Goal: Task Accomplishment & Management: Complete application form

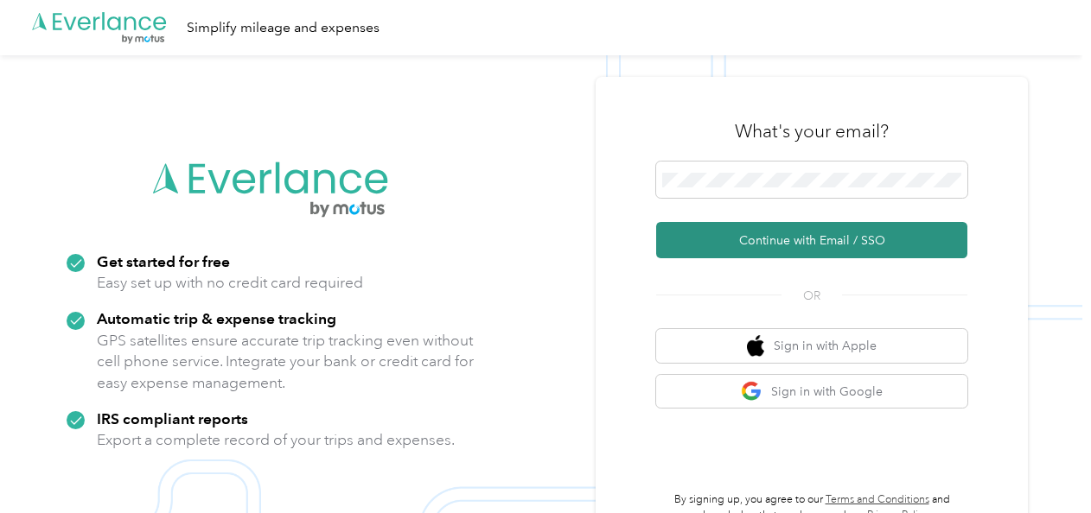
click at [732, 236] on button "Continue with Email / SSO" at bounding box center [811, 240] width 311 height 36
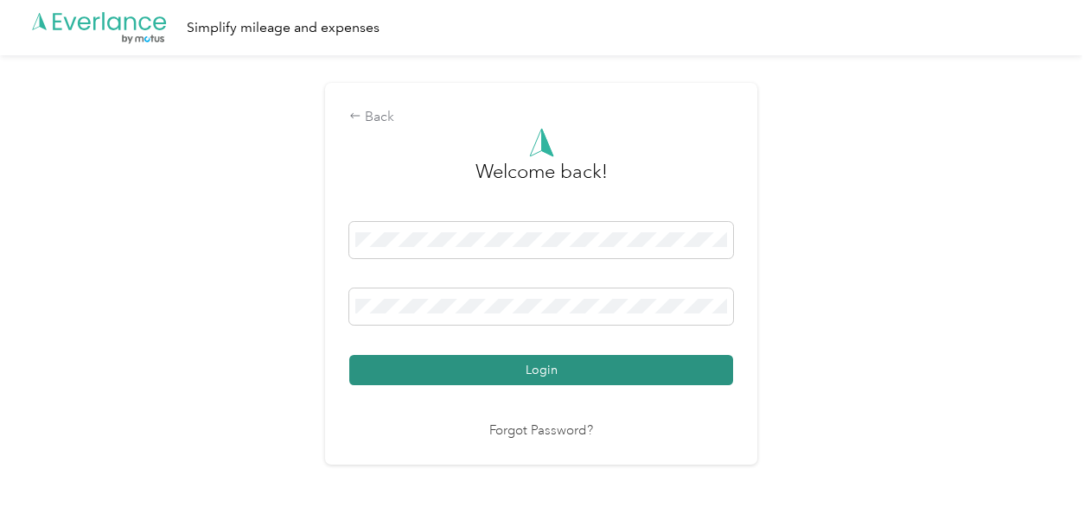
click at [529, 382] on button "Login" at bounding box center [541, 370] width 384 height 30
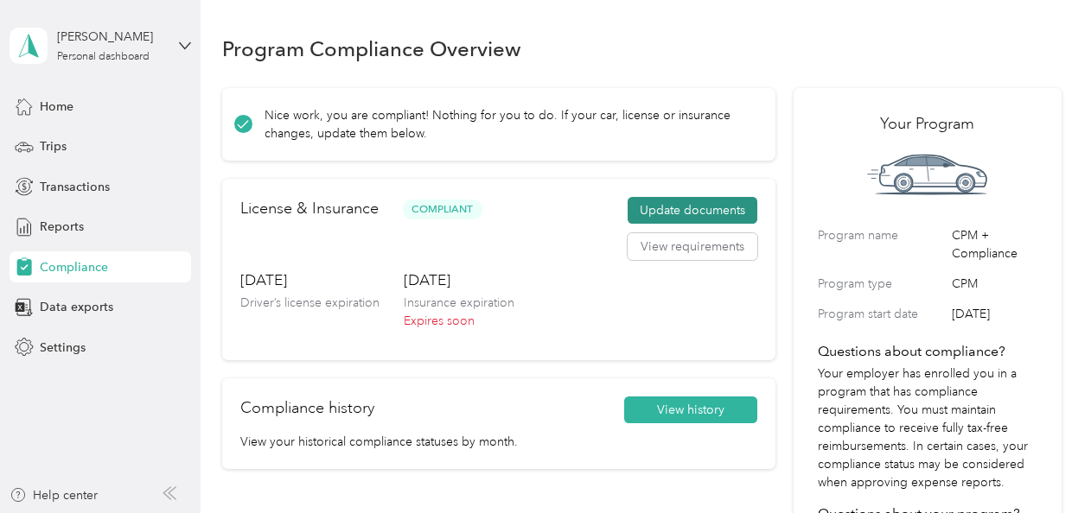
click at [643, 207] on button "Update documents" at bounding box center [693, 211] width 130 height 28
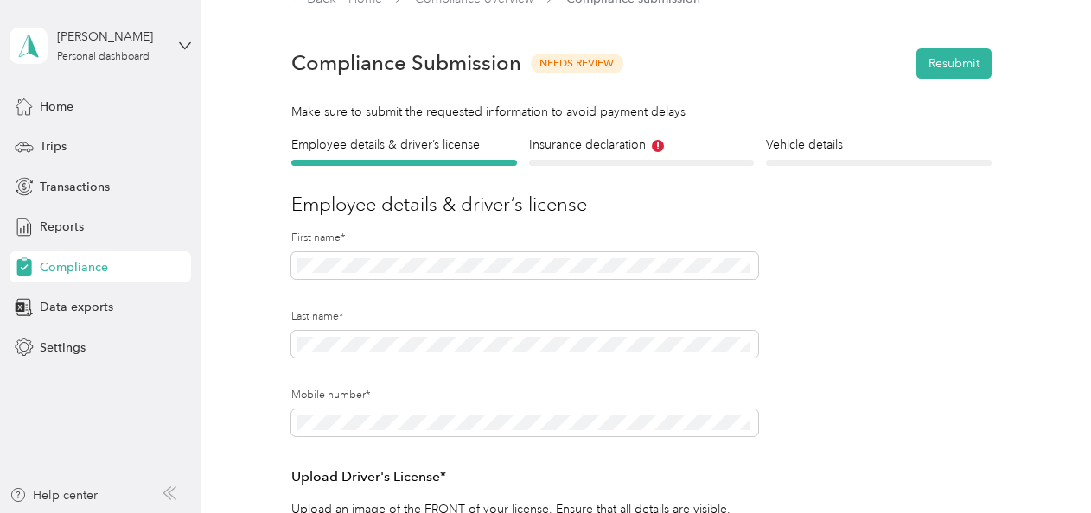
scroll to position [30, 0]
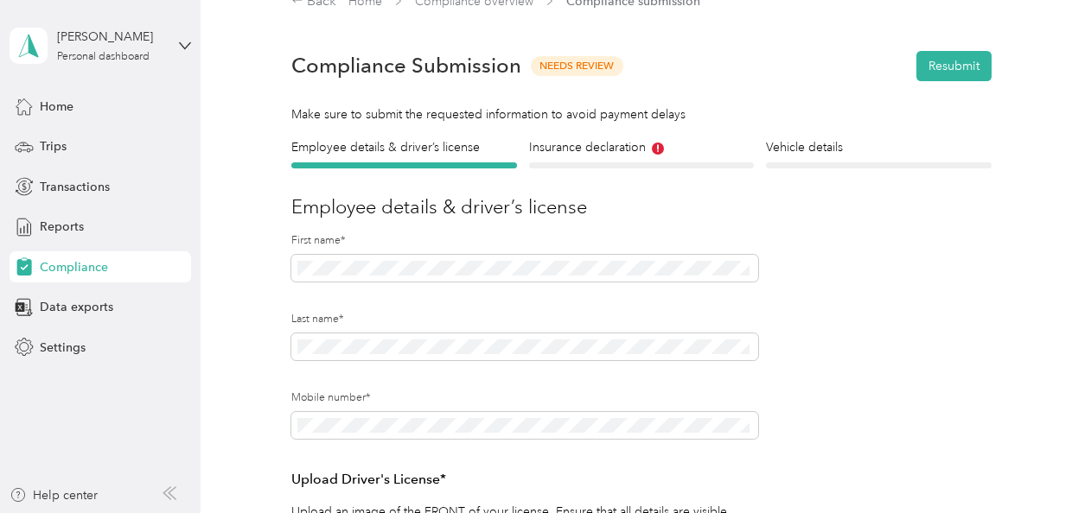
click at [617, 158] on div "Insurance declaration Insurance" at bounding box center [641, 153] width 225 height 30
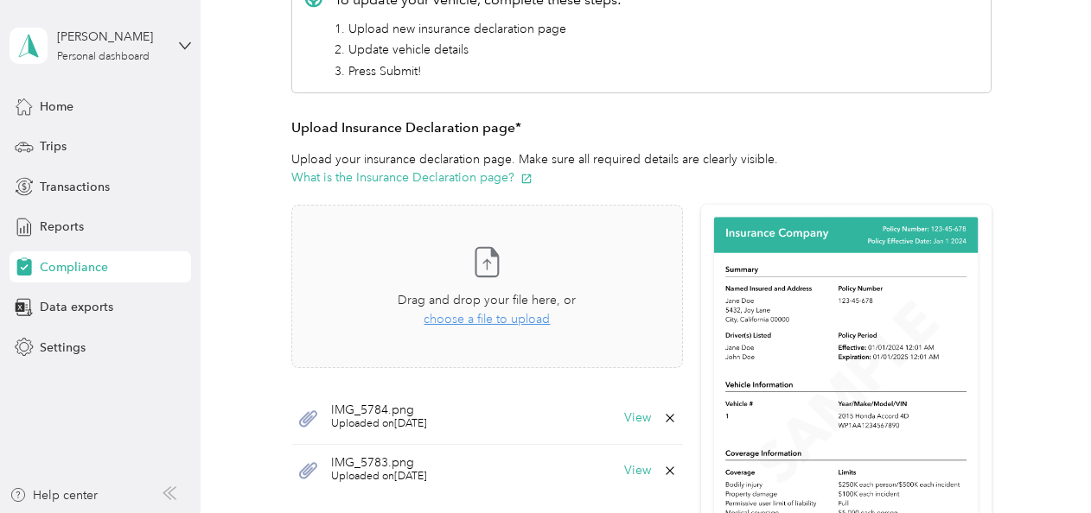
scroll to position [376, 0]
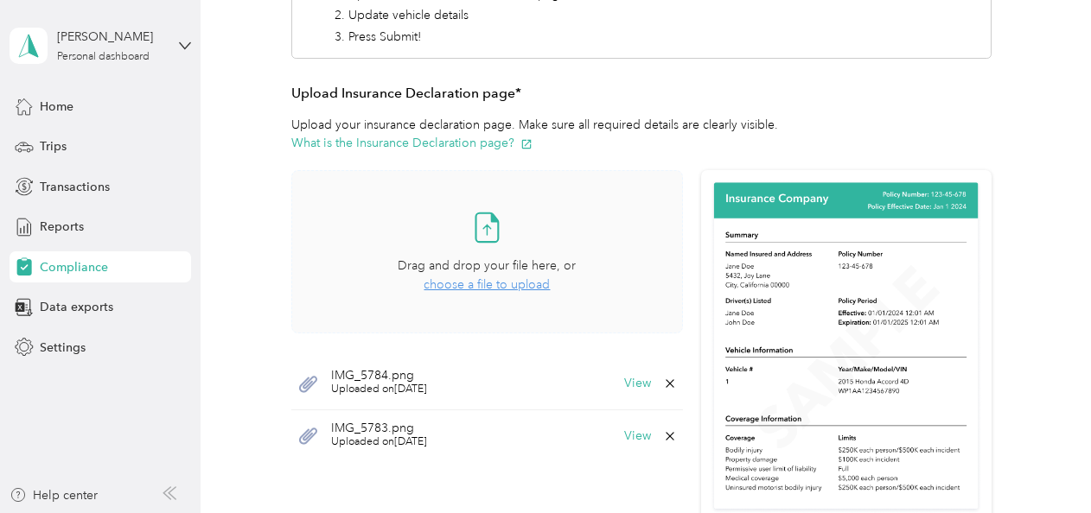
click at [479, 277] on span "choose a file to upload" at bounding box center [487, 284] width 126 height 15
click at [483, 288] on span "choose a file to upload" at bounding box center [487, 284] width 126 height 15
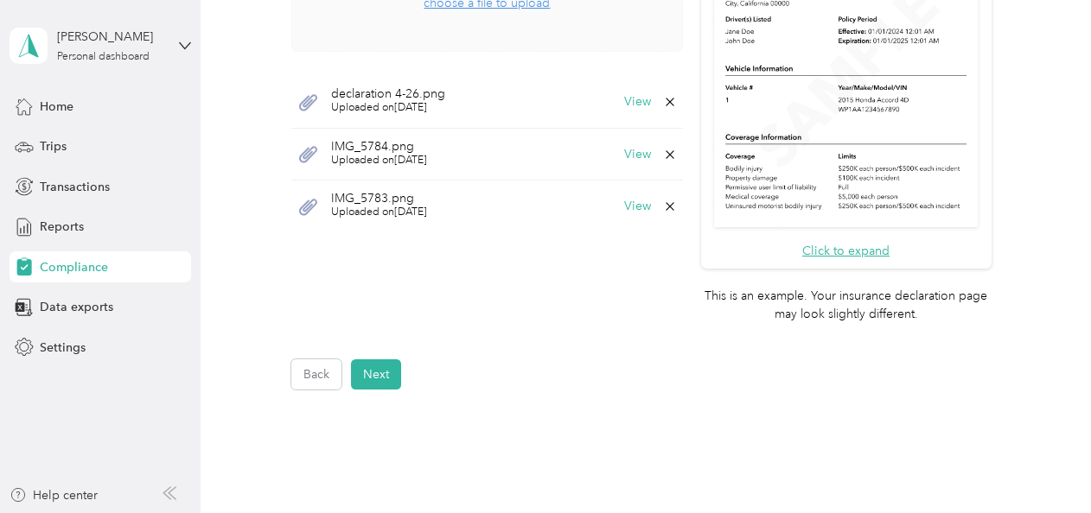
scroll to position [654, 0]
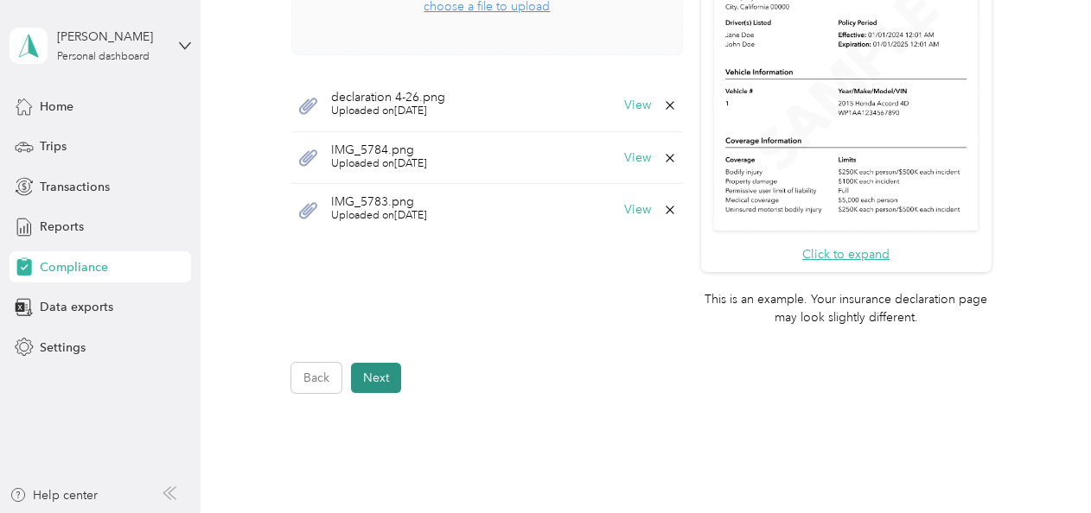
click at [373, 365] on button "Next" at bounding box center [376, 378] width 50 height 30
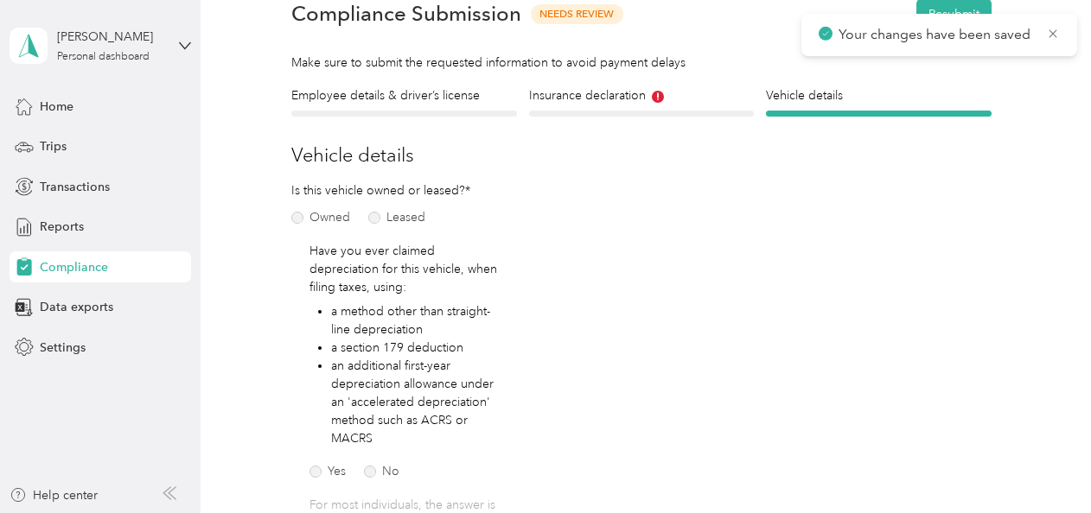
scroll to position [21, 0]
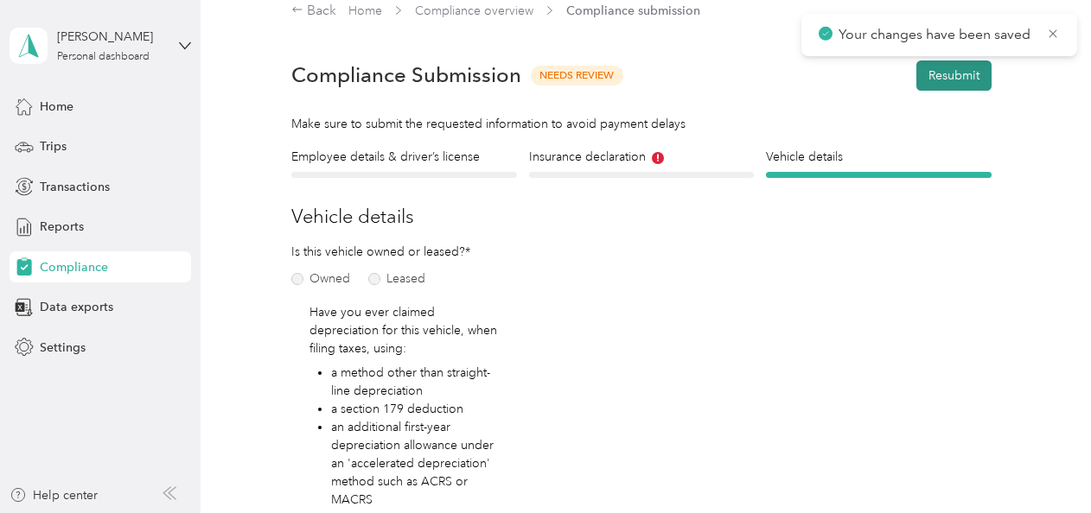
click at [932, 80] on button "Resubmit" at bounding box center [953, 76] width 75 height 30
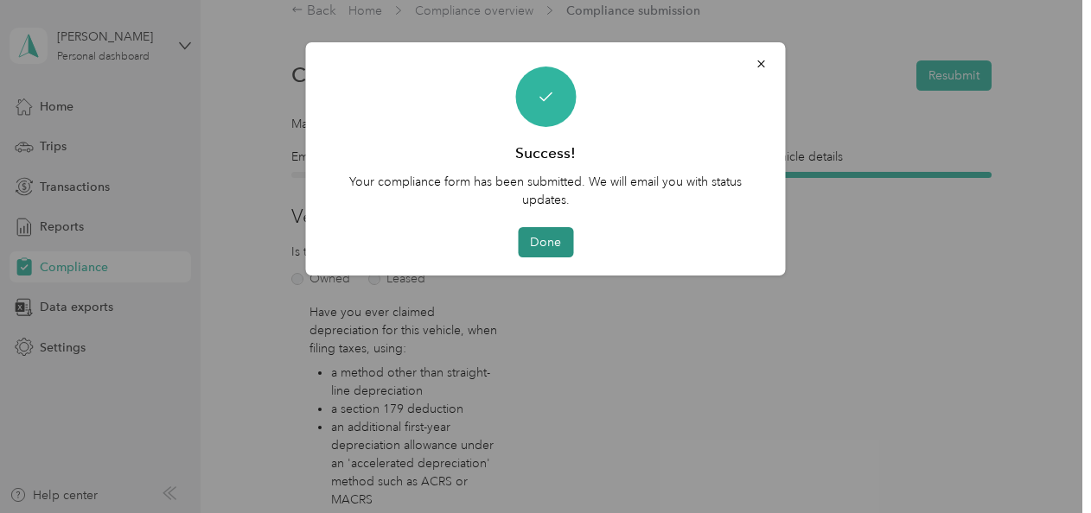
click at [553, 244] on button "Done" at bounding box center [545, 242] width 55 height 30
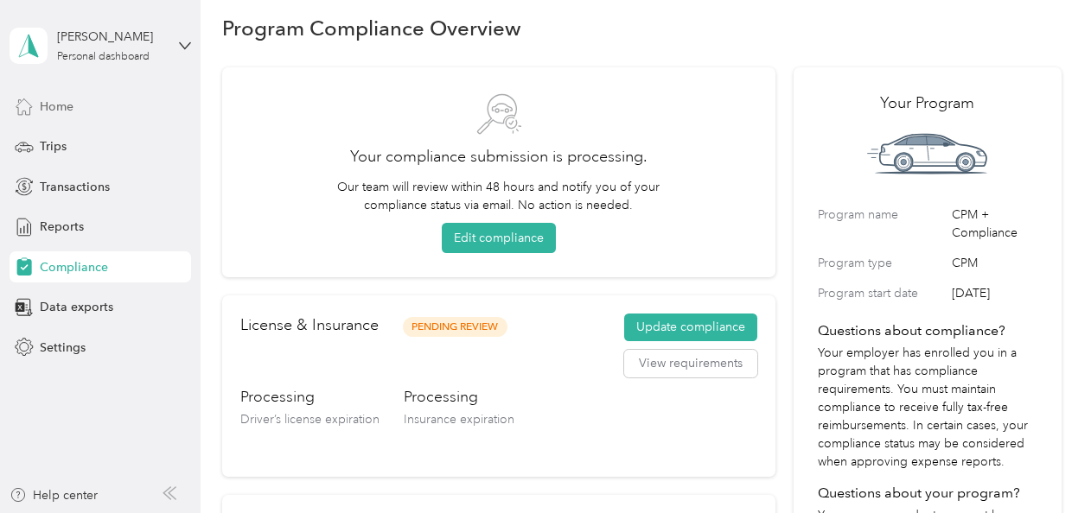
click at [57, 110] on span "Home" at bounding box center [57, 107] width 34 height 18
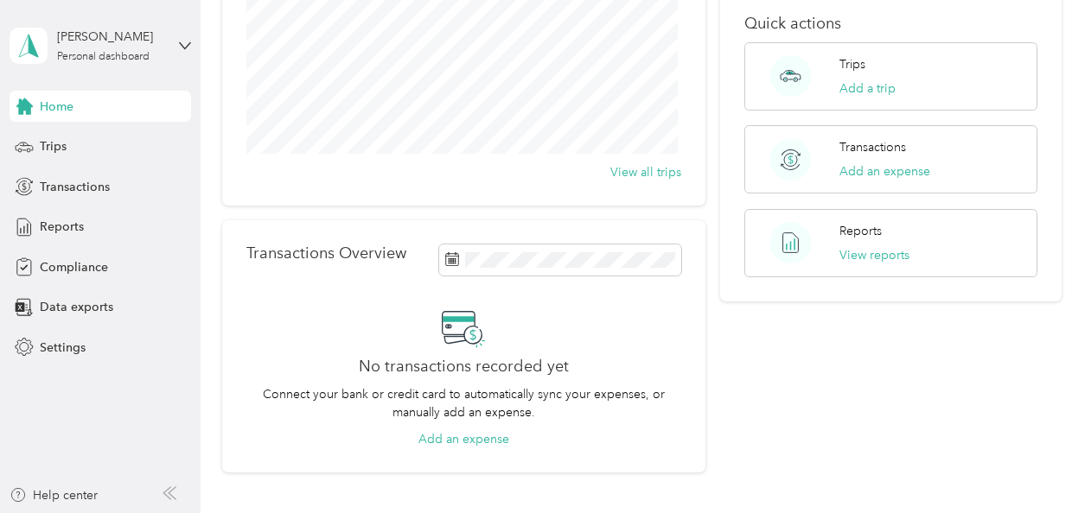
scroll to position [228, 0]
click at [852, 252] on button "View reports" at bounding box center [874, 255] width 70 height 18
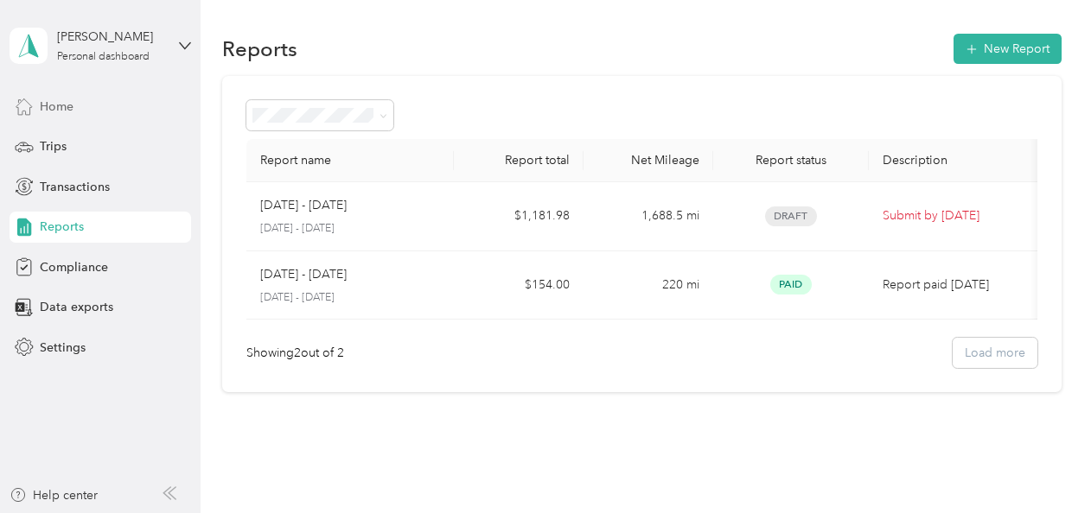
click at [41, 101] on span "Home" at bounding box center [57, 107] width 34 height 18
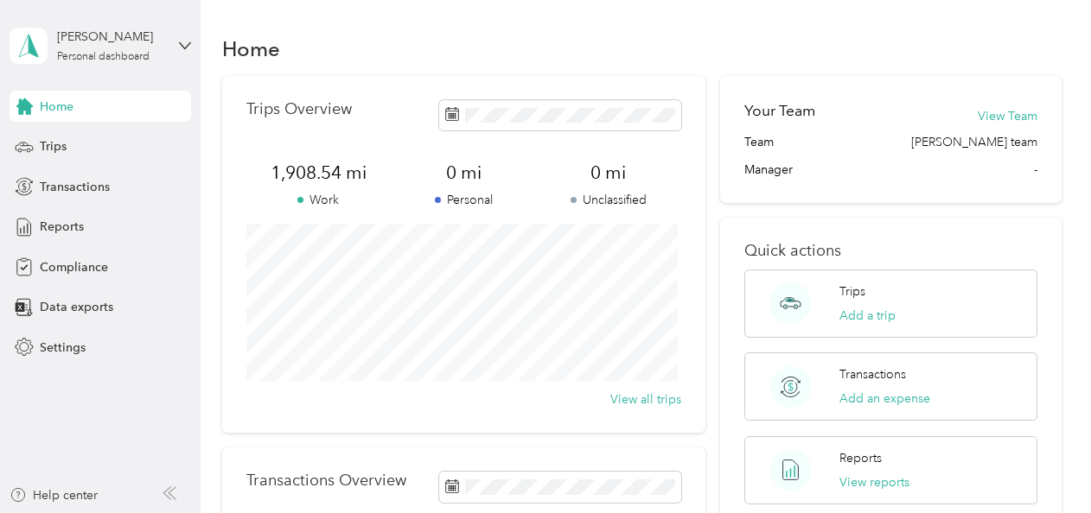
click at [99, 100] on div "Home" at bounding box center [101, 106] width 182 height 31
